Goal: Information Seeking & Learning: Learn about a topic

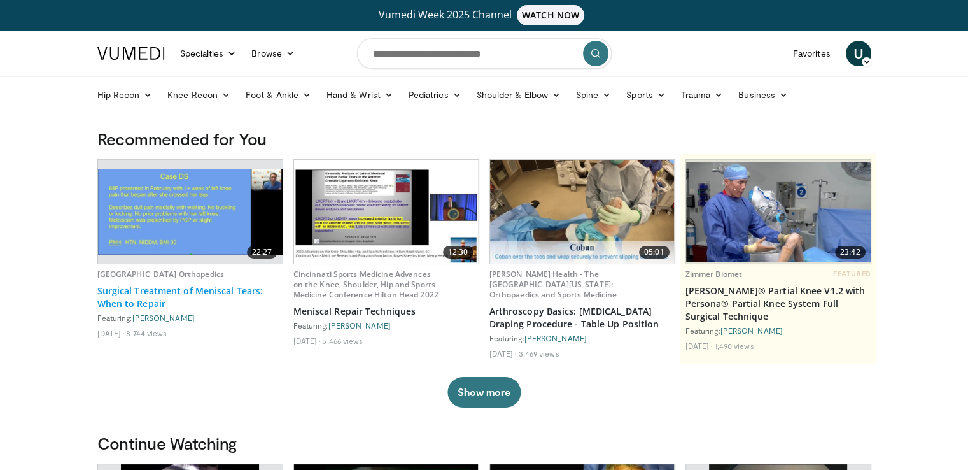
click at [145, 306] on link "Surgical Treatment of Meniscal Tears: When to Repair" at bounding box center [190, 297] width 186 height 25
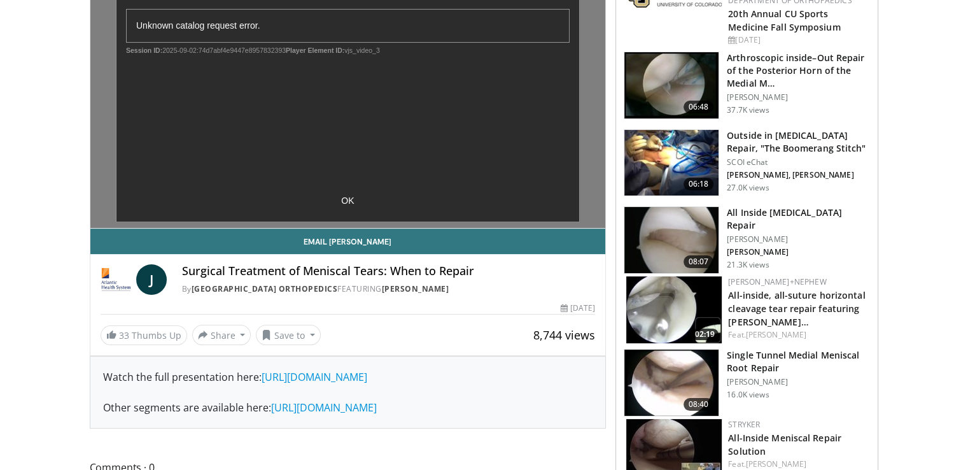
scroll to position [127, 0]
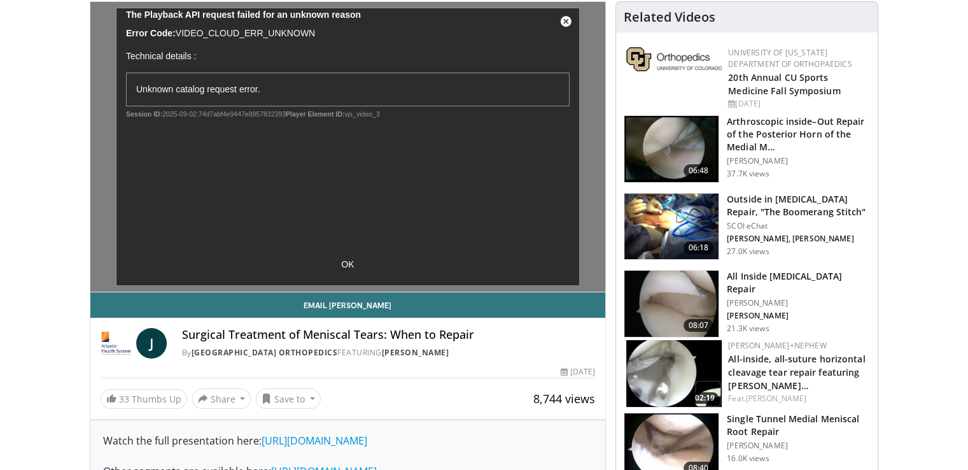
click at [688, 154] on img at bounding box center [672, 149] width 94 height 66
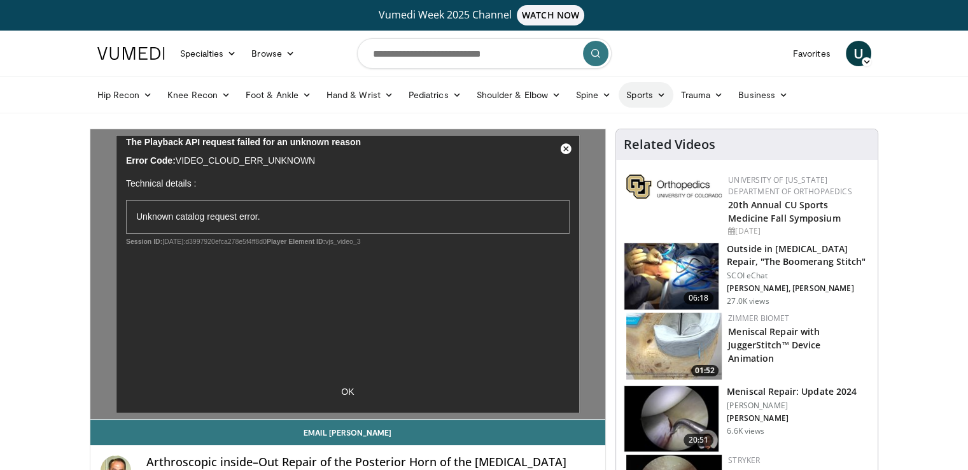
click at [644, 94] on link "Sports" at bounding box center [646, 94] width 55 height 25
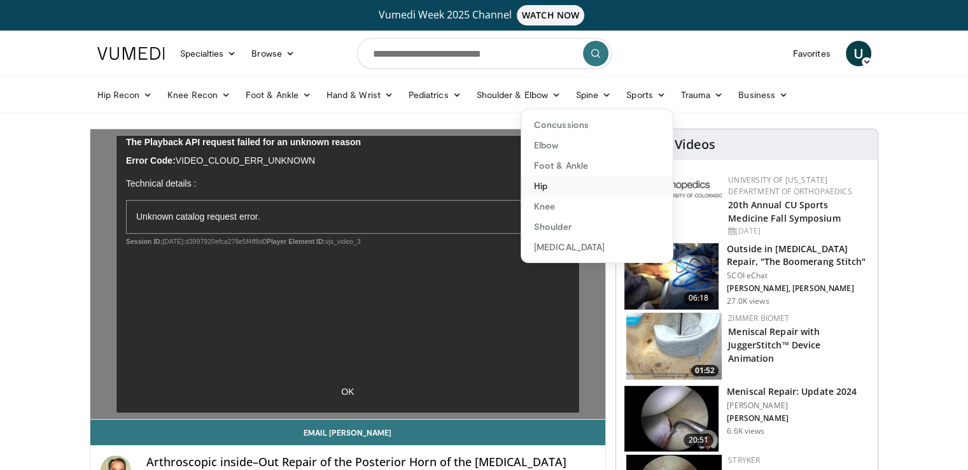
click at [550, 187] on link "Hip" at bounding box center [597, 186] width 152 height 20
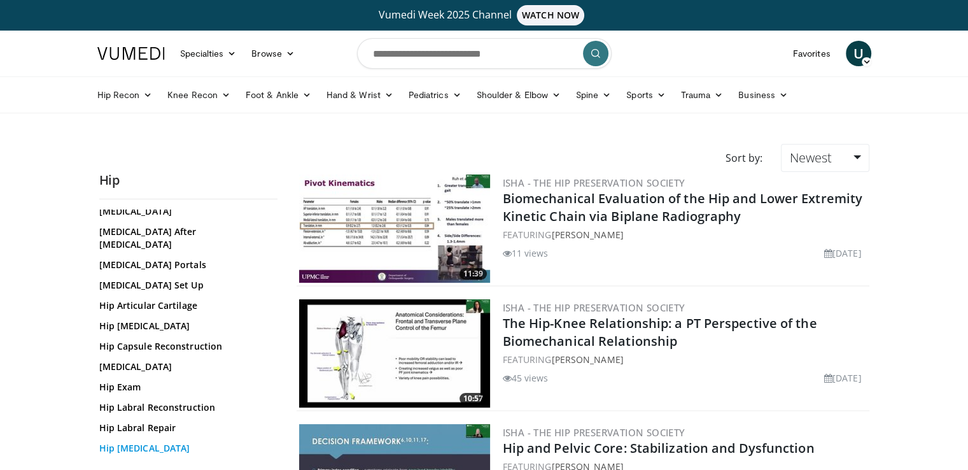
scroll to position [318, 0]
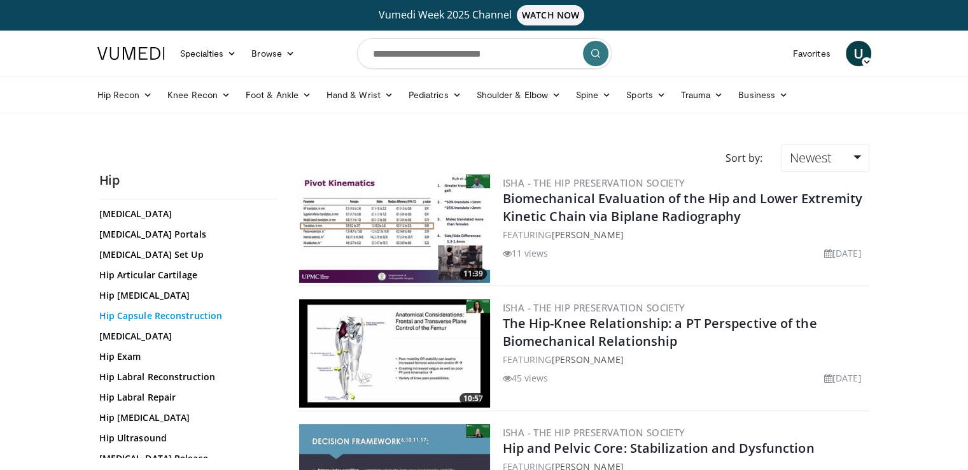
click at [168, 314] on link "Hip Capsule Reconstruction" at bounding box center [185, 315] width 172 height 13
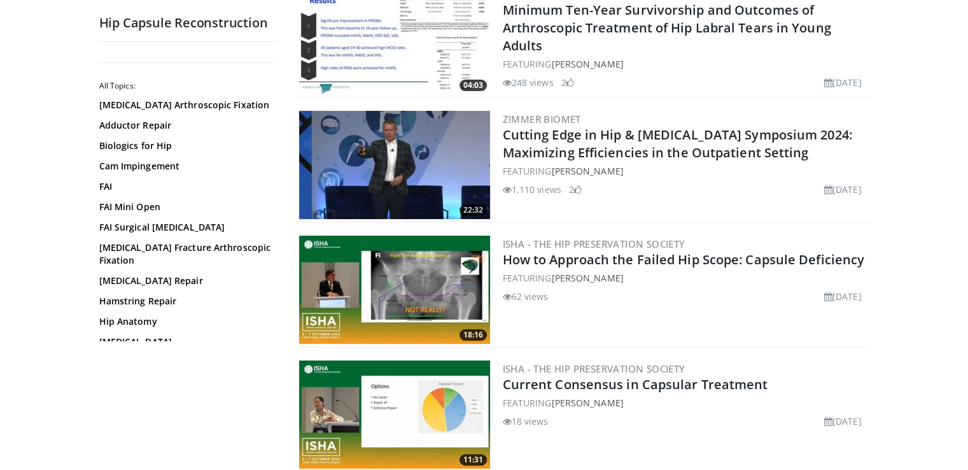
scroll to position [191, 0]
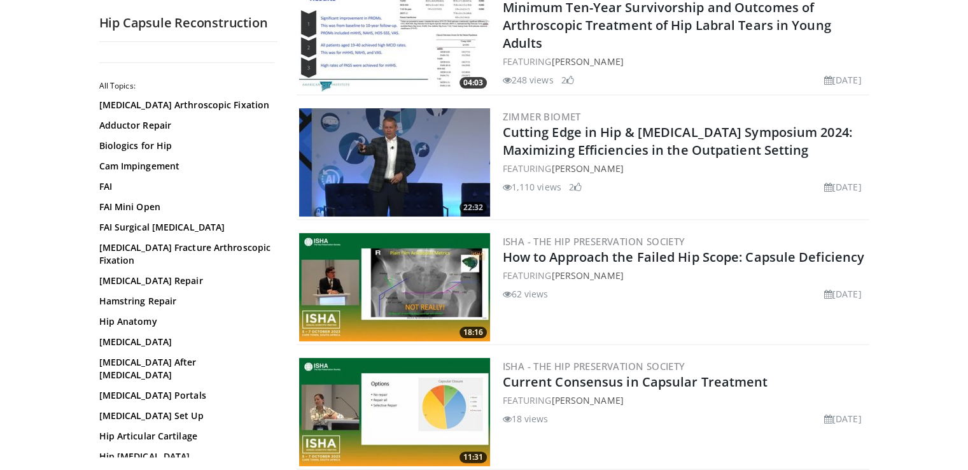
click at [428, 148] on img at bounding box center [394, 162] width 191 height 108
click at [419, 277] on img at bounding box center [394, 287] width 191 height 108
